Goal: Navigation & Orientation: Find specific page/section

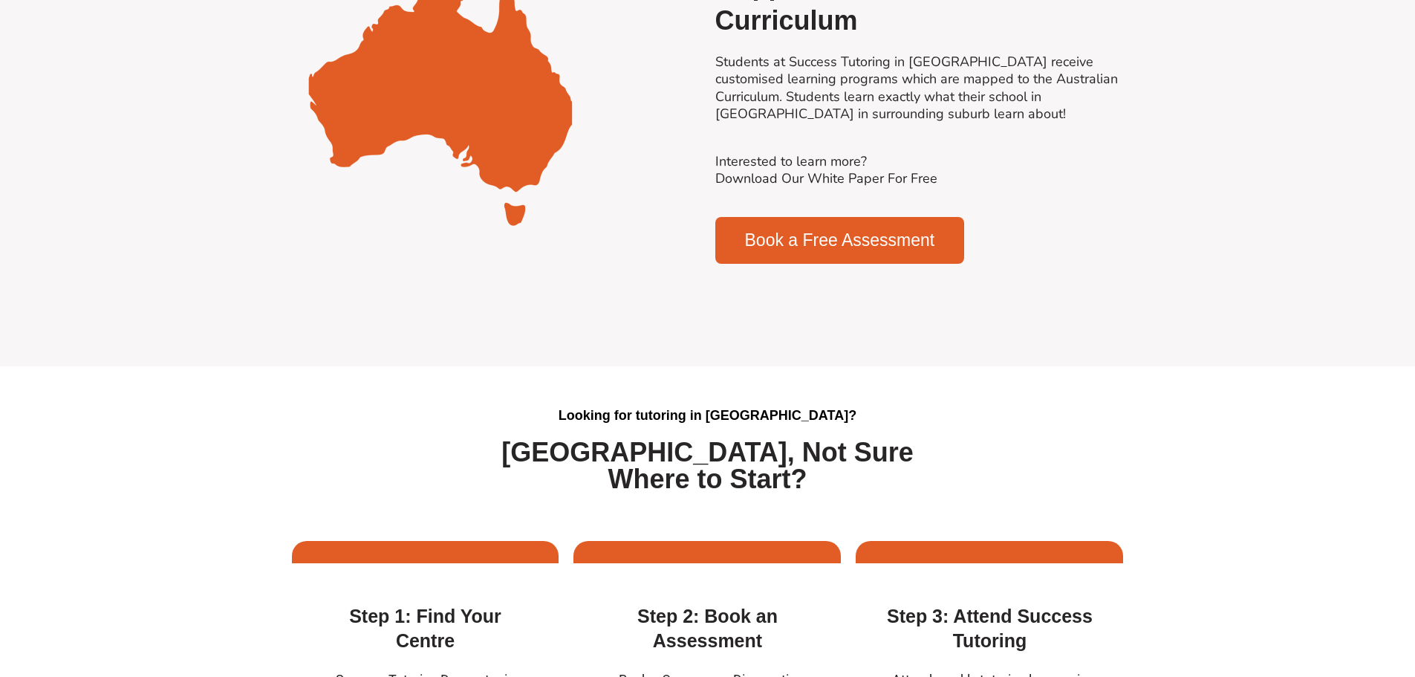
scroll to position [3862, 0]
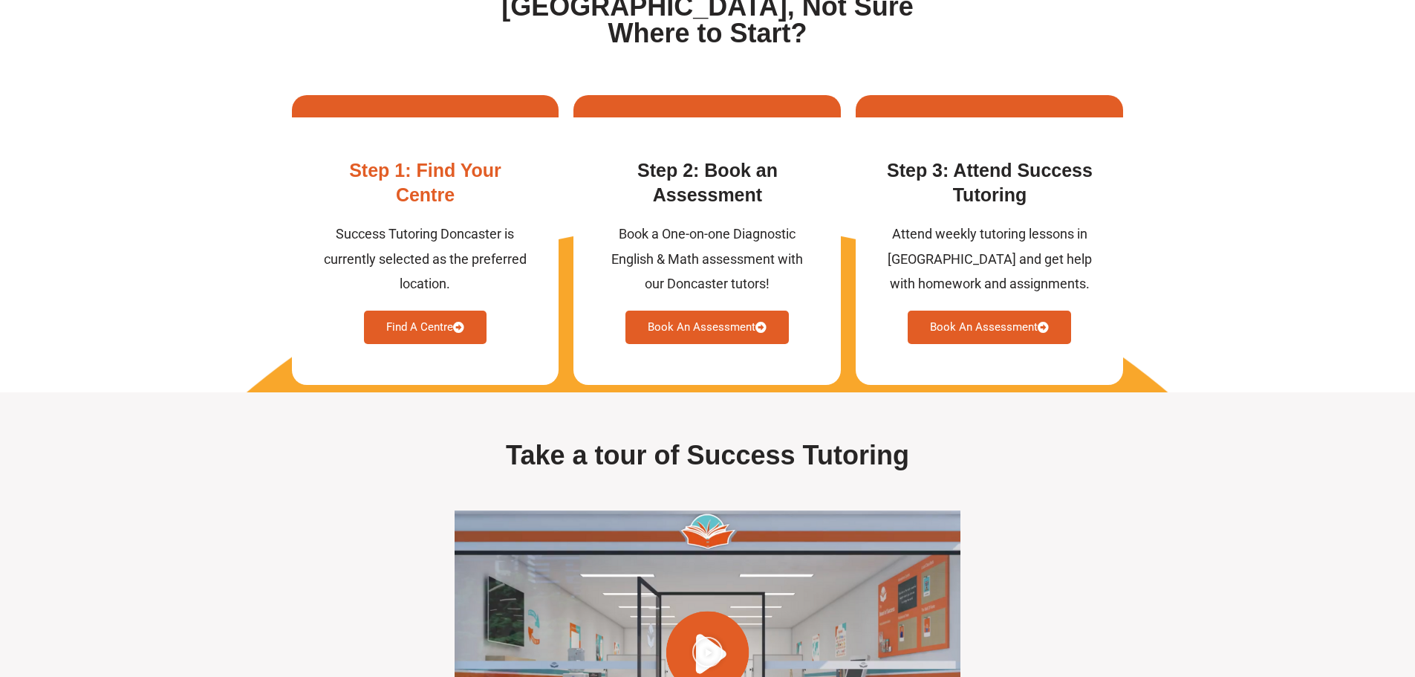
click at [422, 332] on link "Find A Centre" at bounding box center [425, 326] width 123 height 33
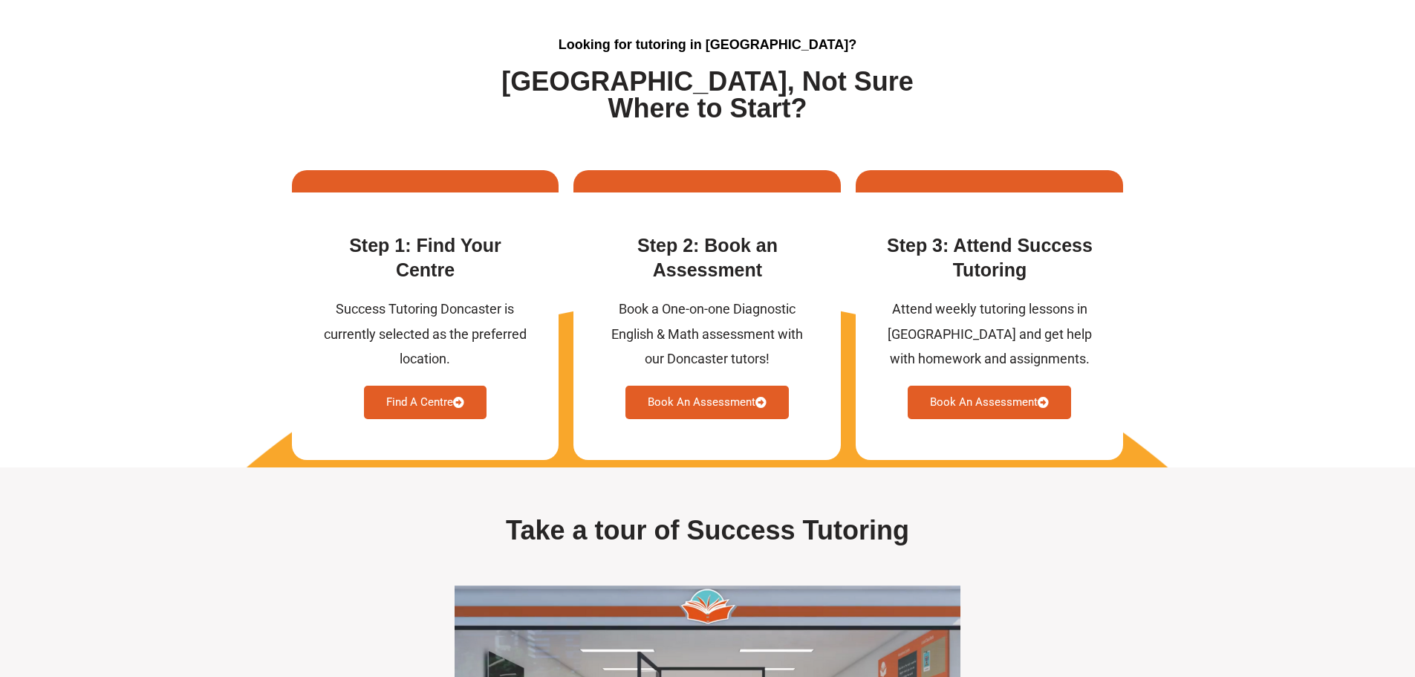
scroll to position [3787, 0]
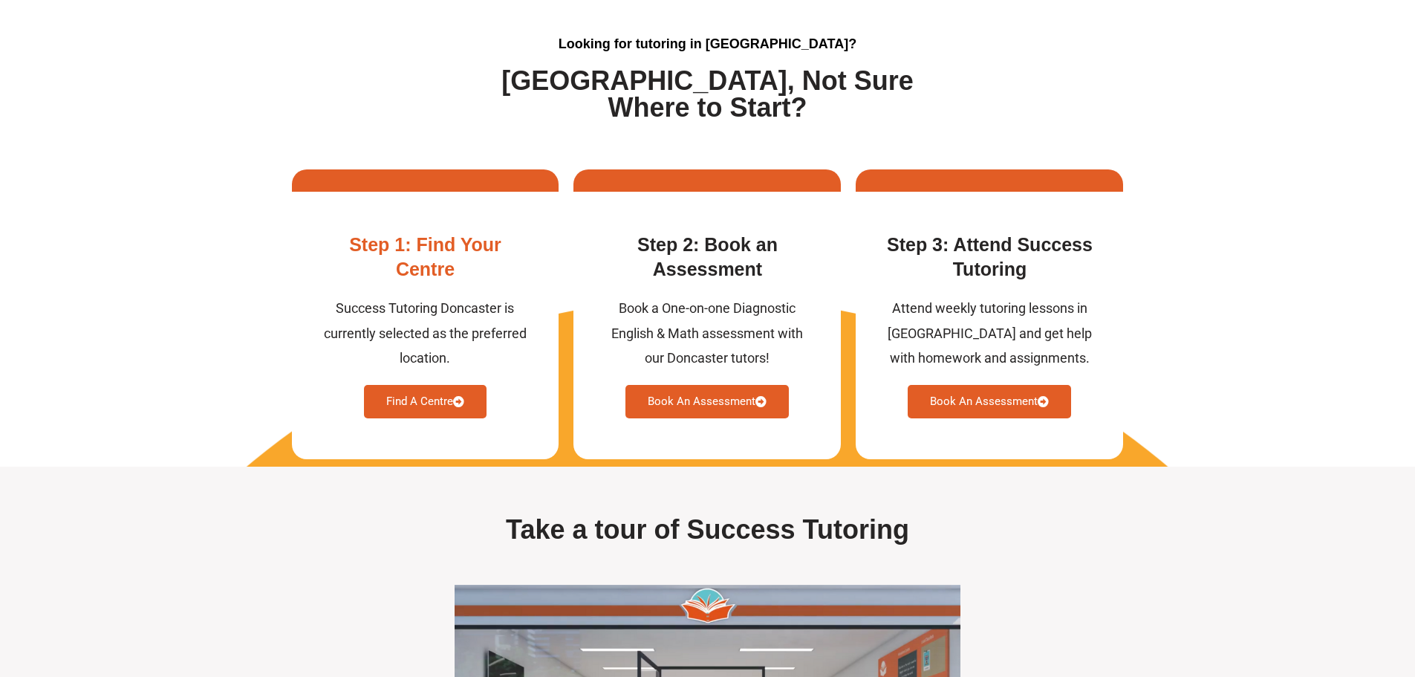
click at [428, 427] on div "Step 1: Find Your Centre Success Tutoring Doncaster is currently selected as th…" at bounding box center [425, 325] width 267 height 267
click at [431, 405] on link "Find A Centre" at bounding box center [425, 401] width 123 height 33
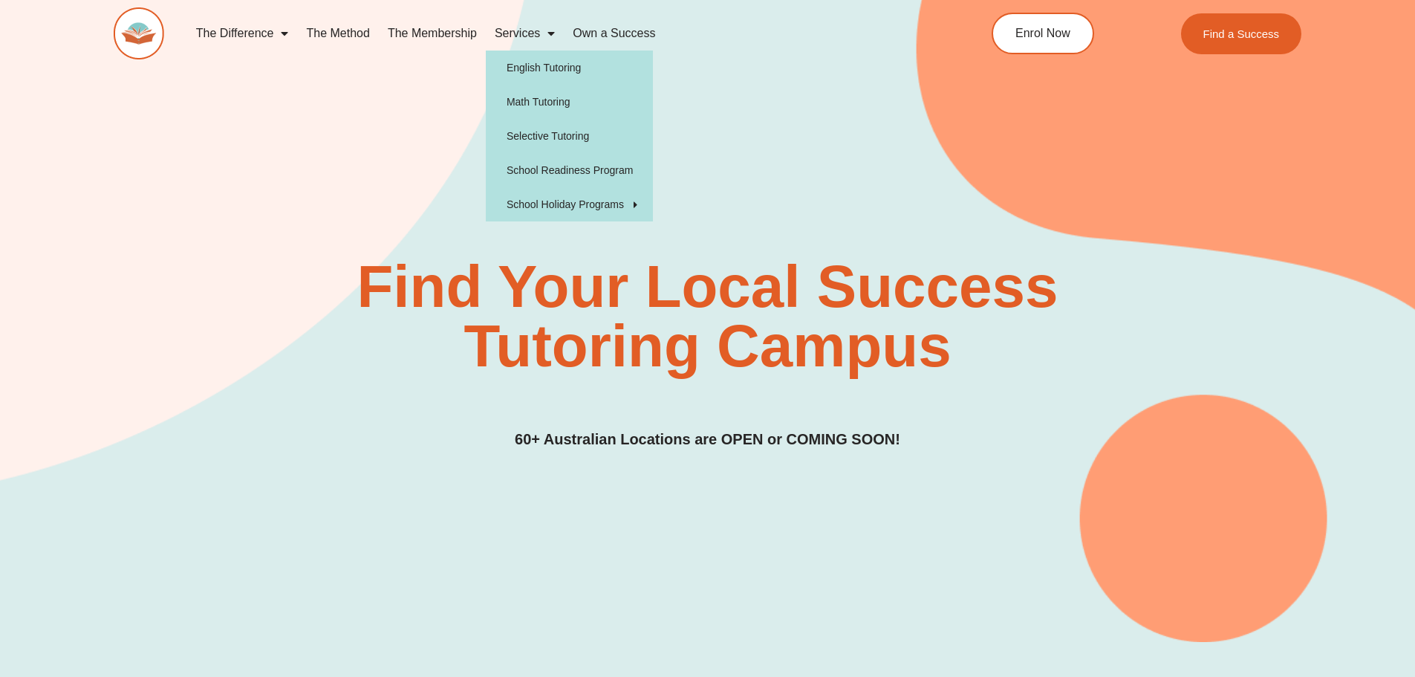
click at [549, 29] on span "Menu" at bounding box center [547, 33] width 15 height 27
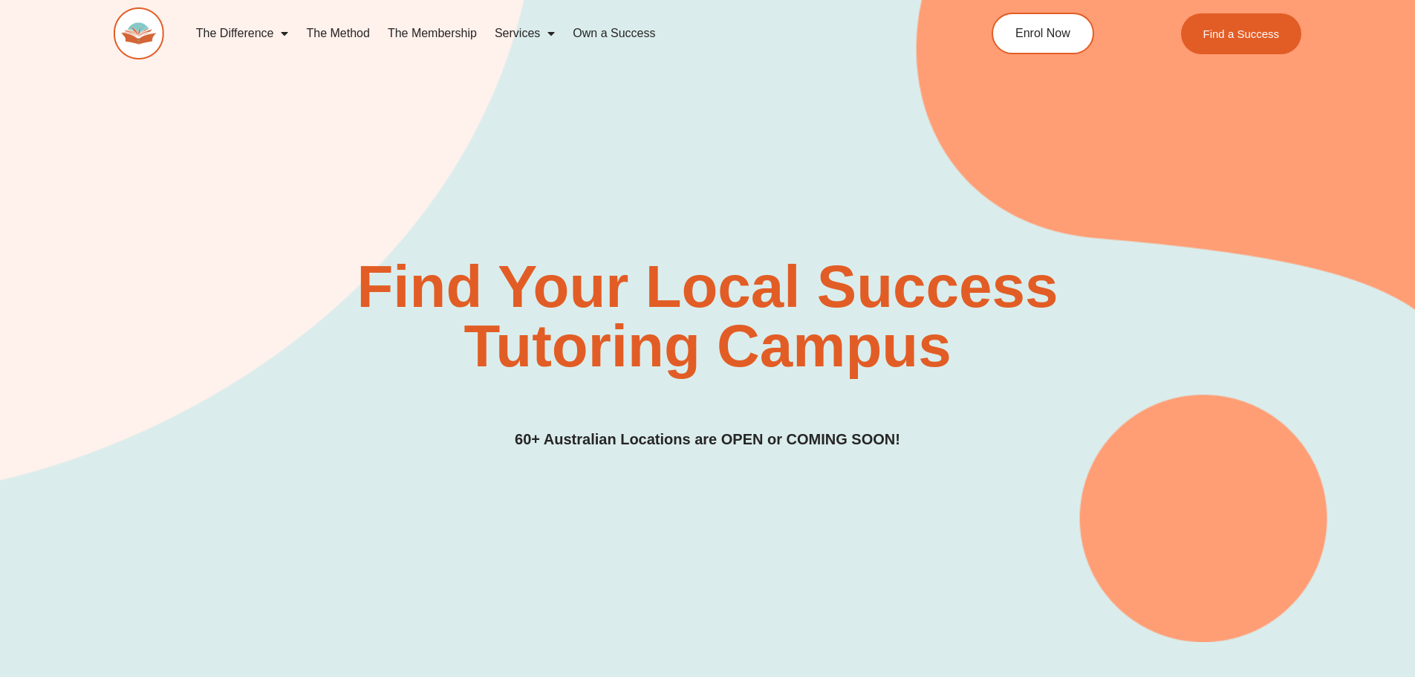
click at [549, 31] on span "Menu" at bounding box center [547, 33] width 15 height 27
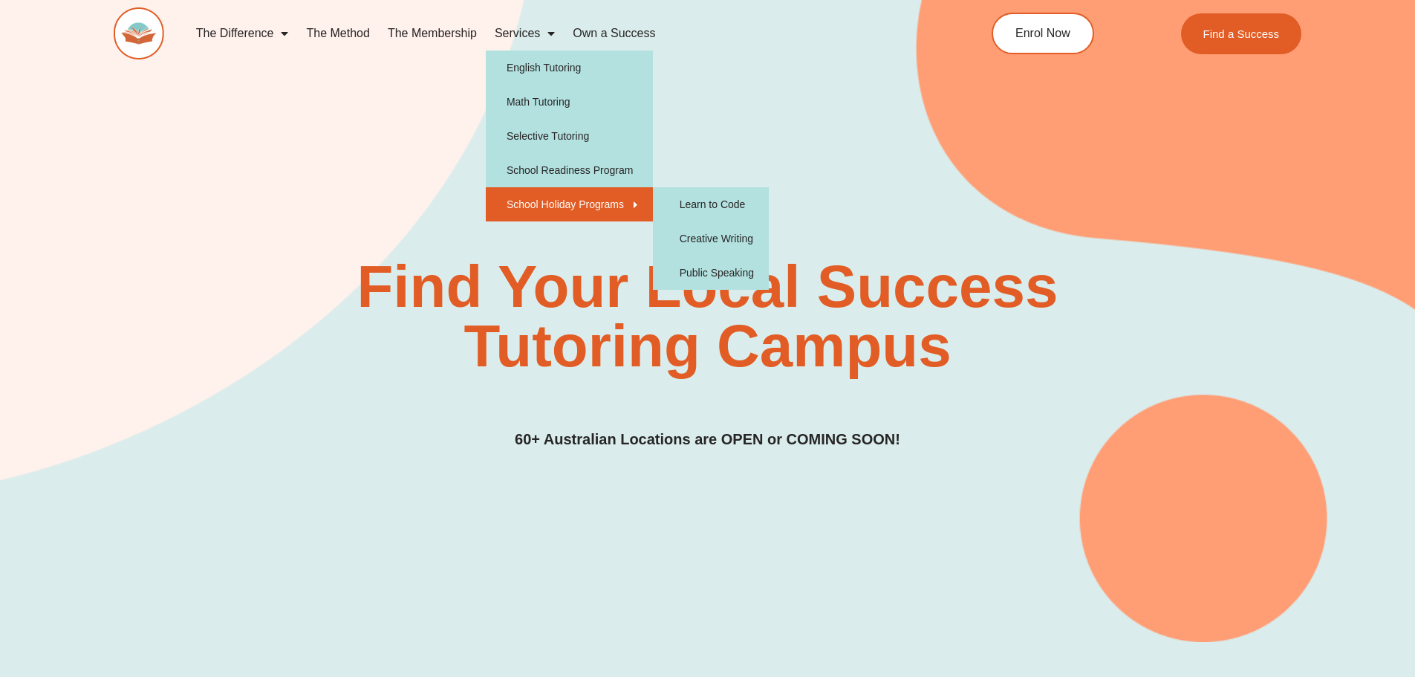
click at [576, 208] on link "School Holiday Programs" at bounding box center [569, 204] width 167 height 34
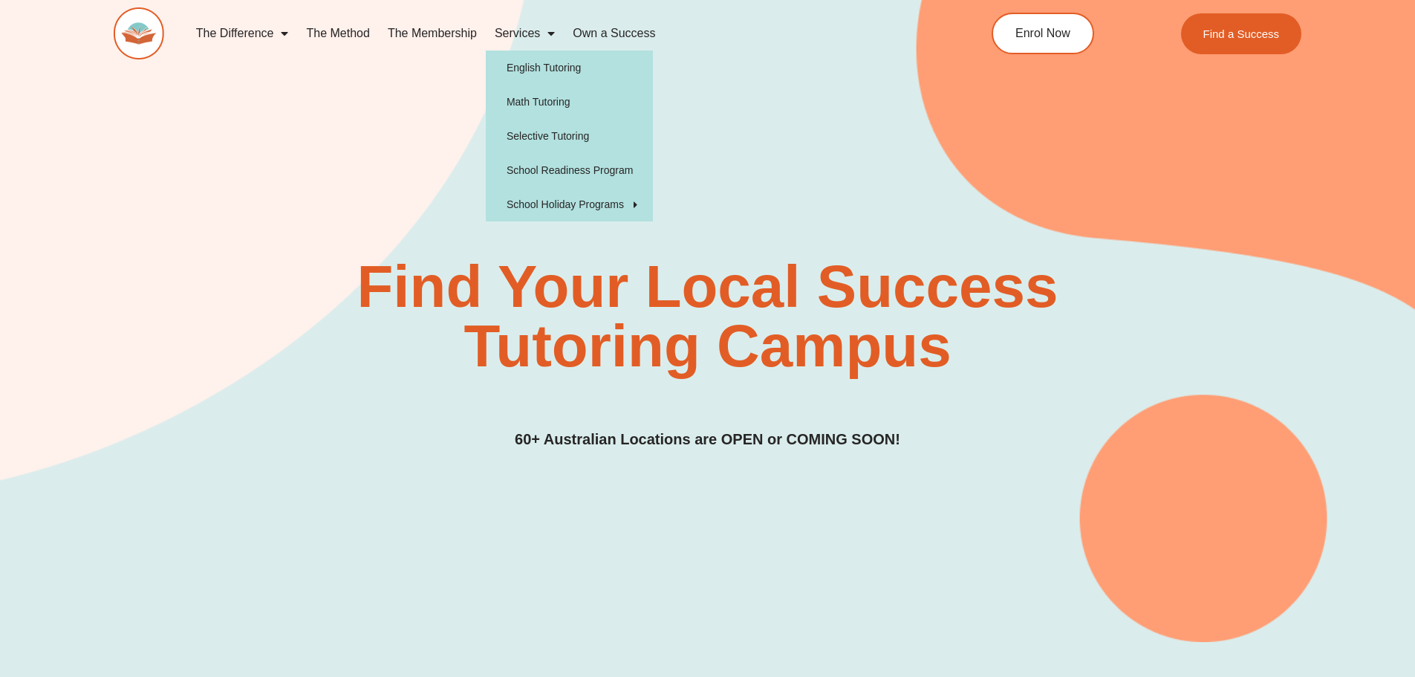
click at [540, 32] on span "Menu" at bounding box center [547, 33] width 15 height 27
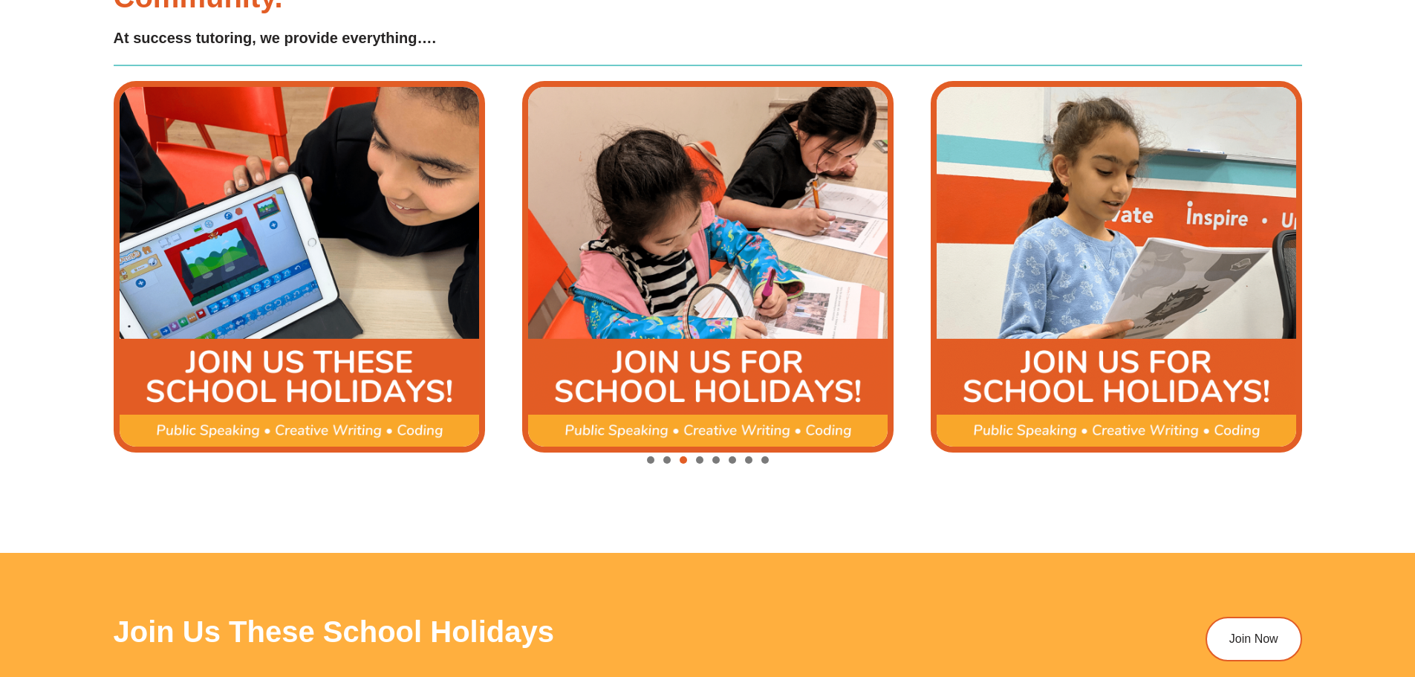
scroll to position [2005, 0]
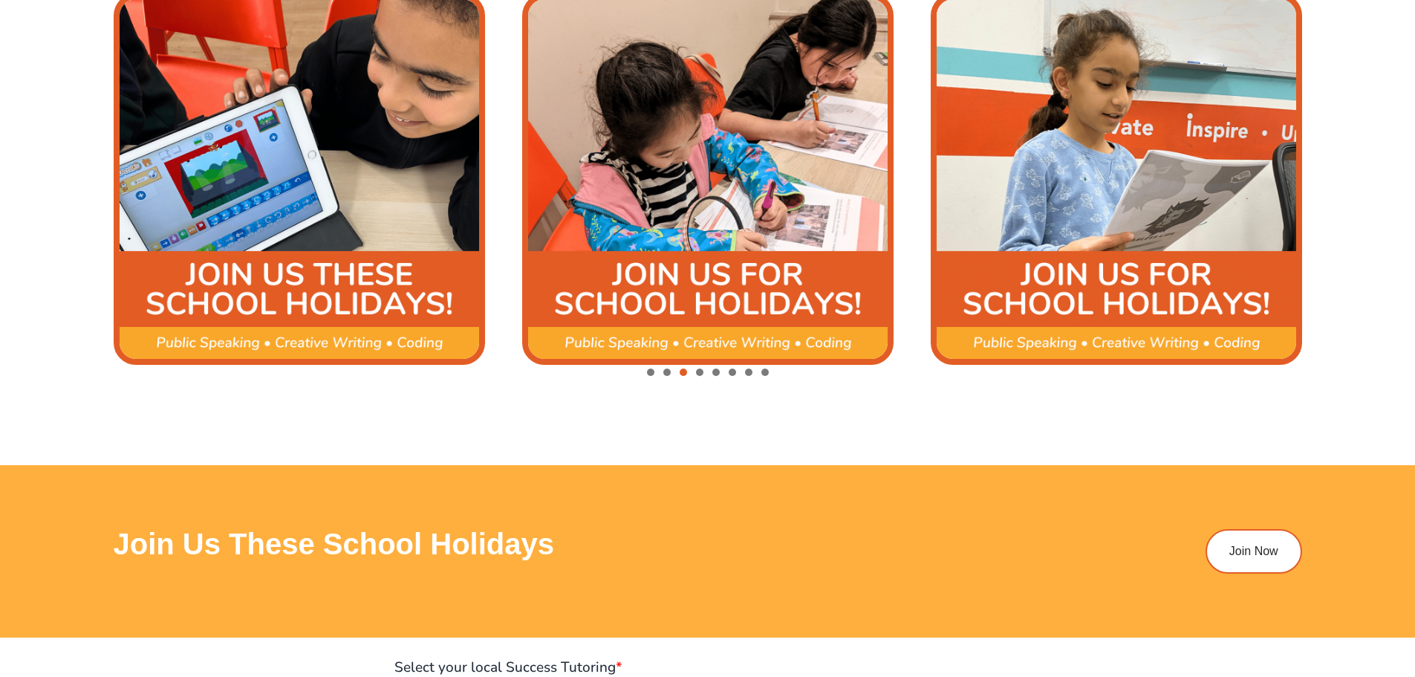
click at [754, 279] on img "4 / 8" at bounding box center [707, 178] width 371 height 371
click at [685, 336] on img "4 / 8" at bounding box center [707, 178] width 371 height 371
click at [683, 348] on img "4 / 8" at bounding box center [707, 178] width 371 height 371
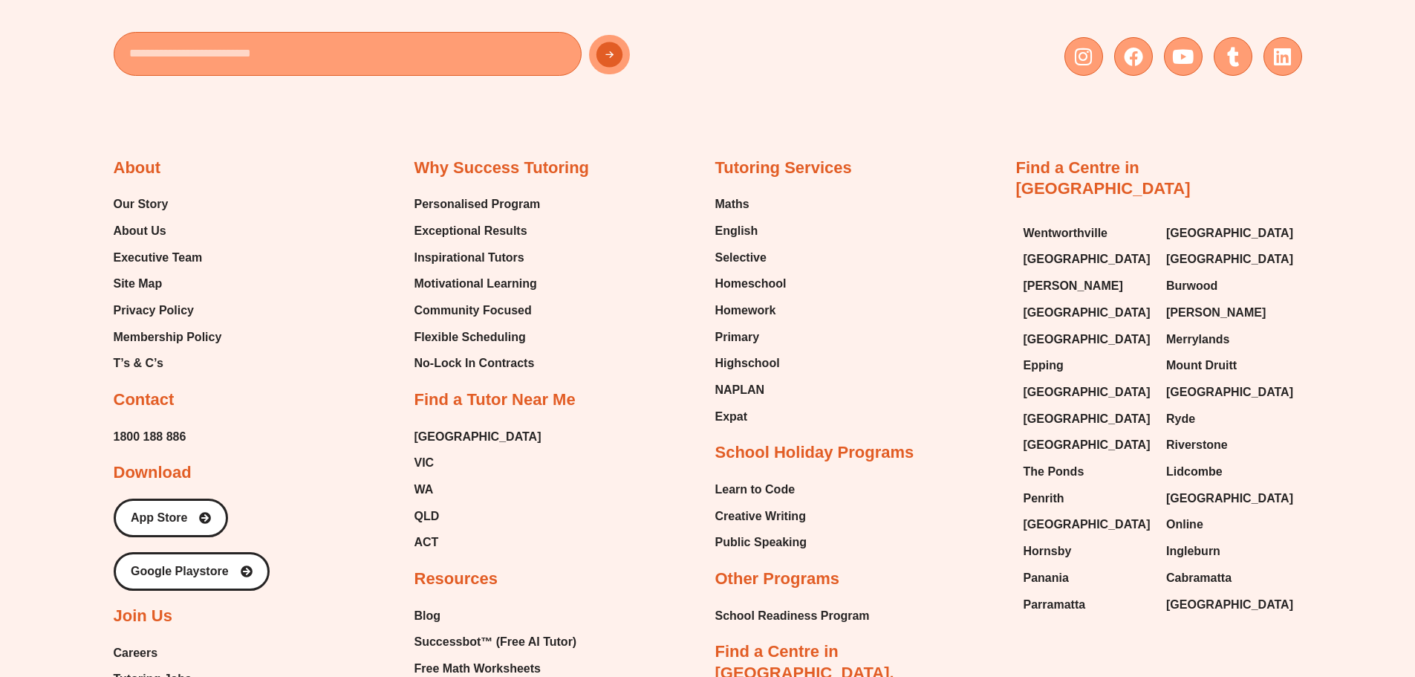
scroll to position [3936, 0]
